Goal: Task Accomplishment & Management: Use online tool/utility

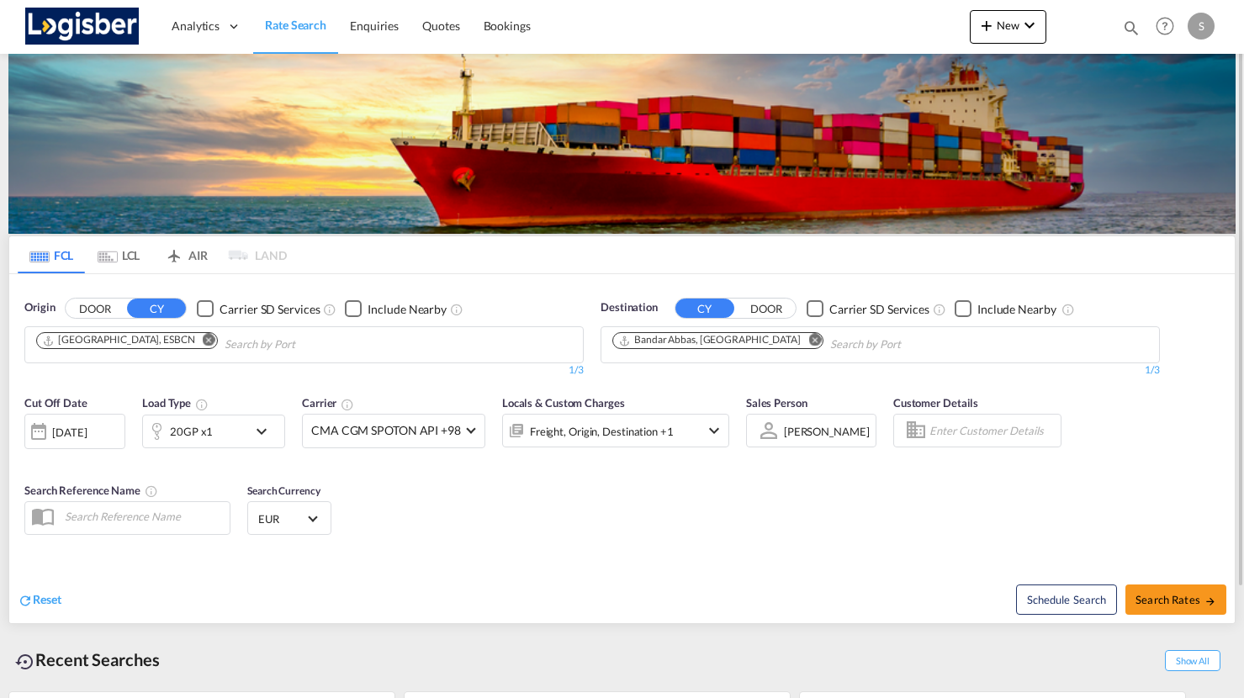
click at [808, 342] on md-icon "Remove" at bounding box center [814, 340] width 13 height 13
click at [687, 345] on body "Analytics Dashboard Rate Search Enquiries Quotes Bookings" at bounding box center [622, 349] width 1244 height 698
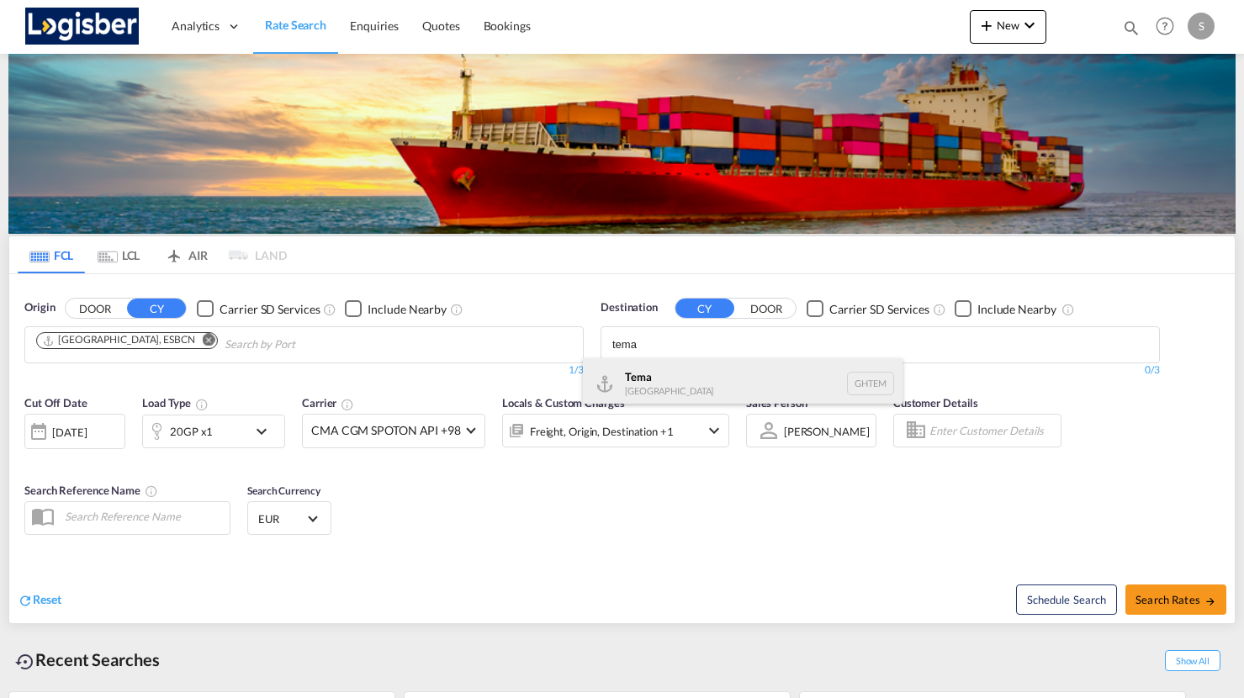
type input "tema"
click at [674, 382] on div "Tema [GEOGRAPHIC_DATA] [GEOGRAPHIC_DATA]" at bounding box center [743, 383] width 320 height 50
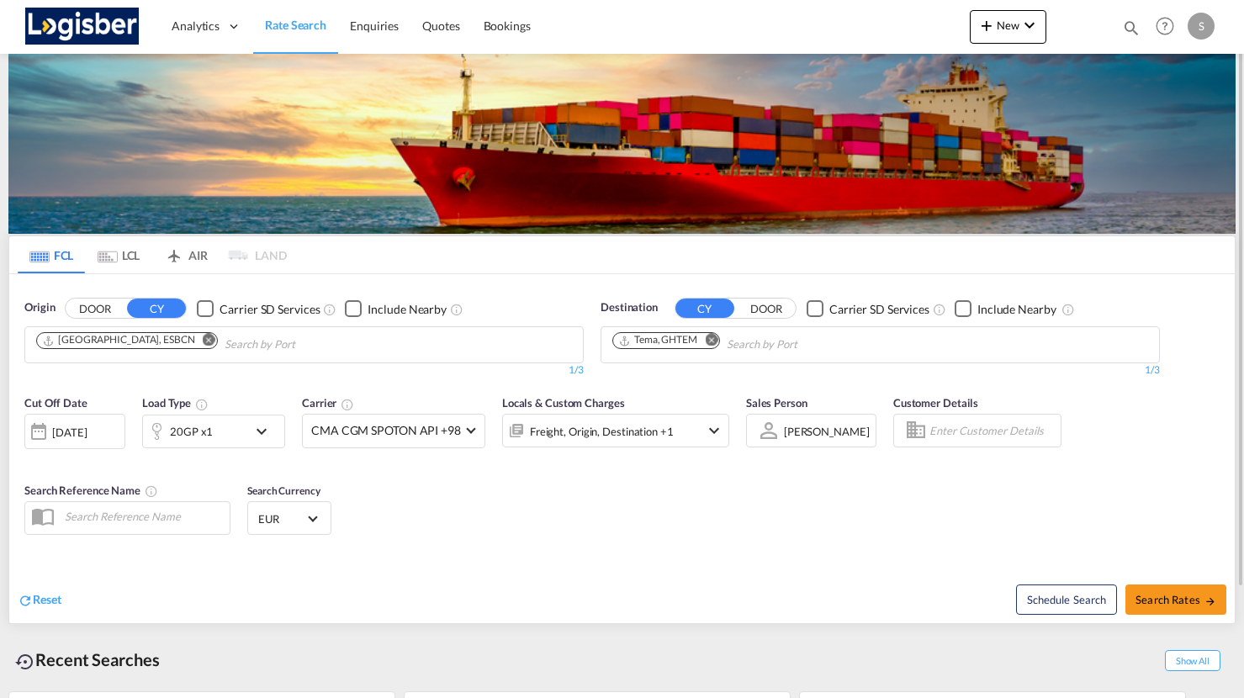
click at [272, 437] on md-icon "icon-chevron-down" at bounding box center [266, 431] width 29 height 20
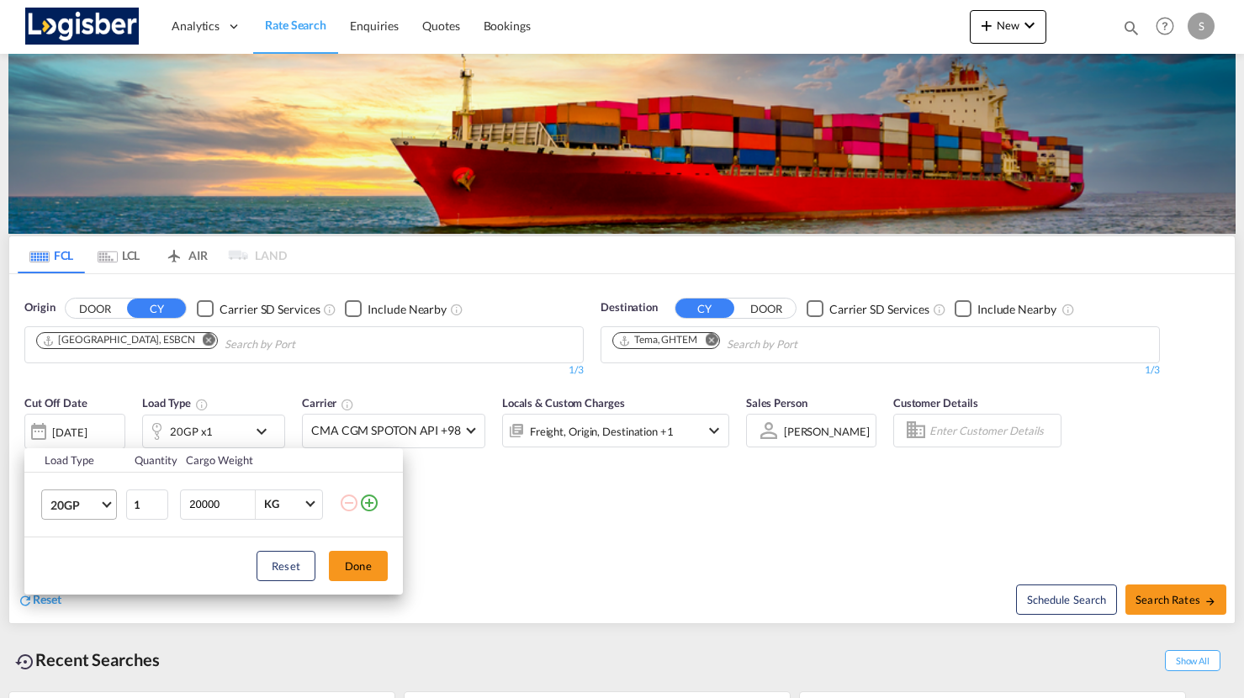
click at [109, 487] on span "Choose: \a20GP" at bounding box center [106, 502] width 9 height 9
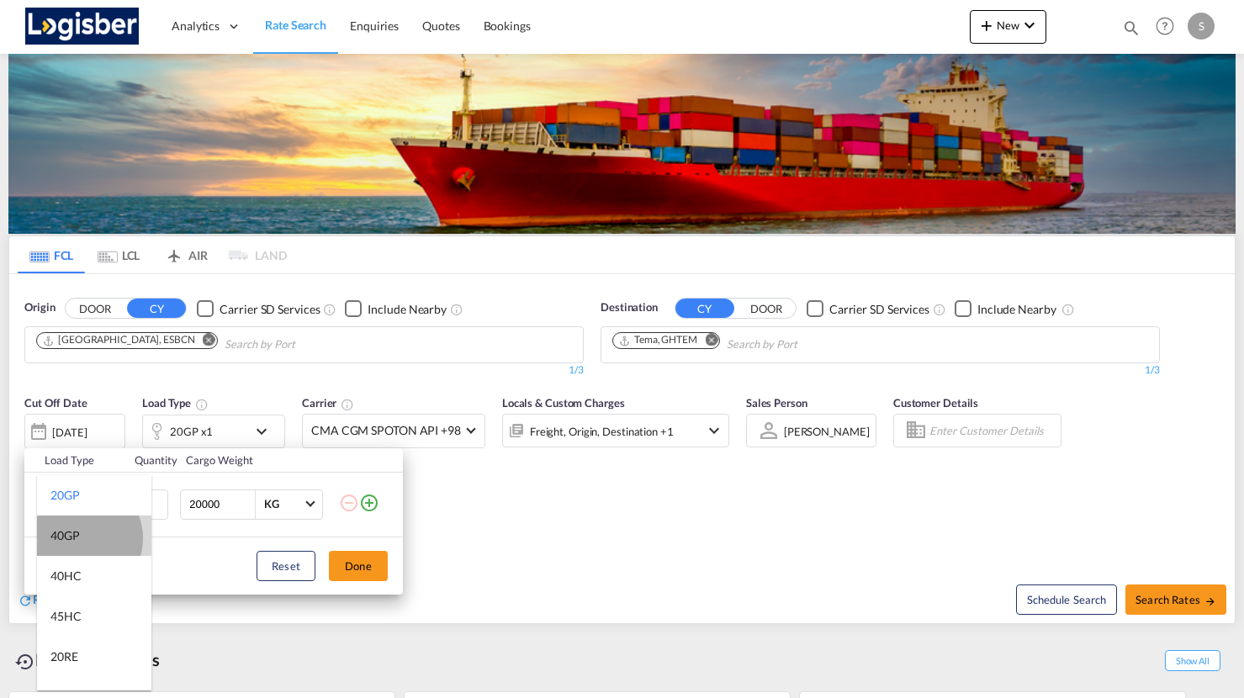
click at [79, 487] on div "40GP" at bounding box center [64, 535] width 29 height 17
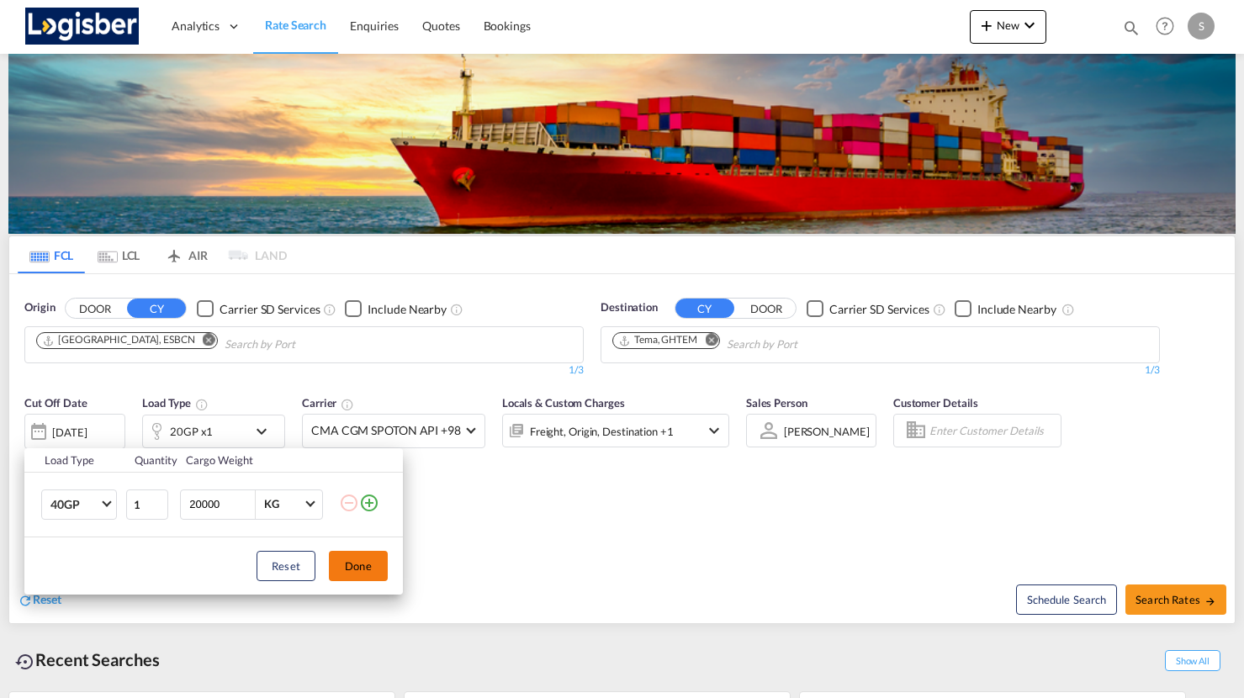
click at [351, 487] on button "Done" at bounding box center [358, 566] width 59 height 30
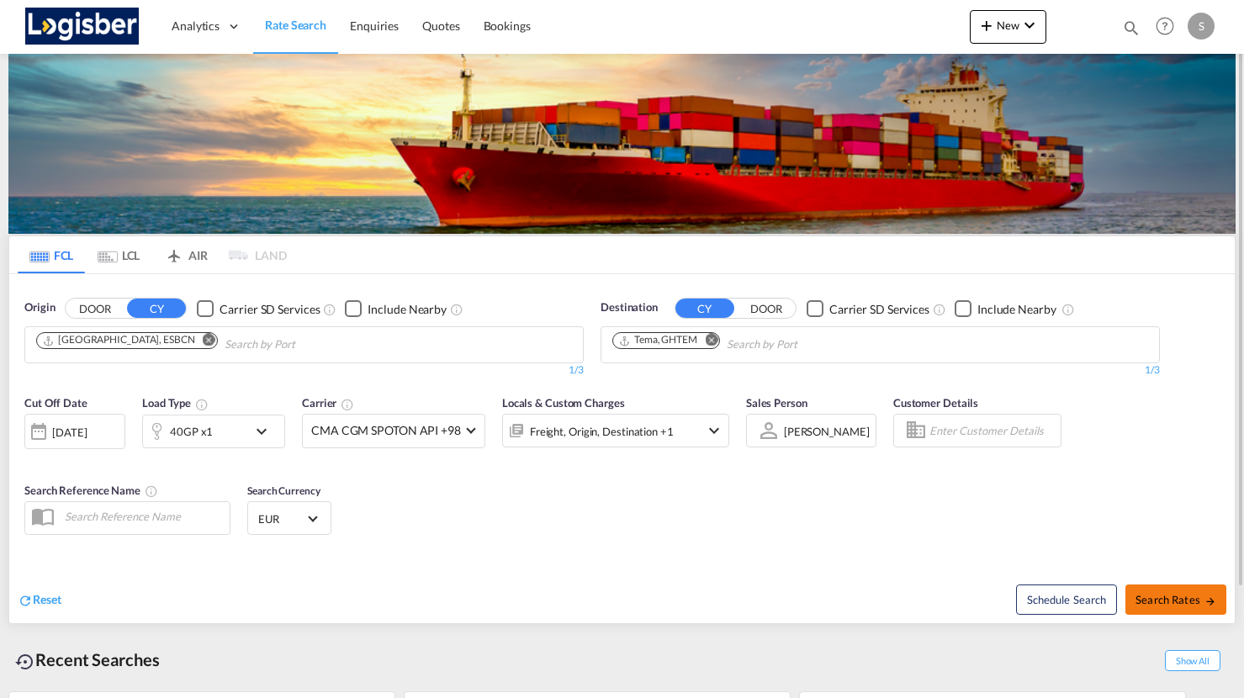
click at [1069, 487] on md-icon "icon-arrow-right" at bounding box center [1211, 602] width 12 height 12
type input "ESBCN to GHTEM / [DATE]"
